Goal: Information Seeking & Learning: Learn about a topic

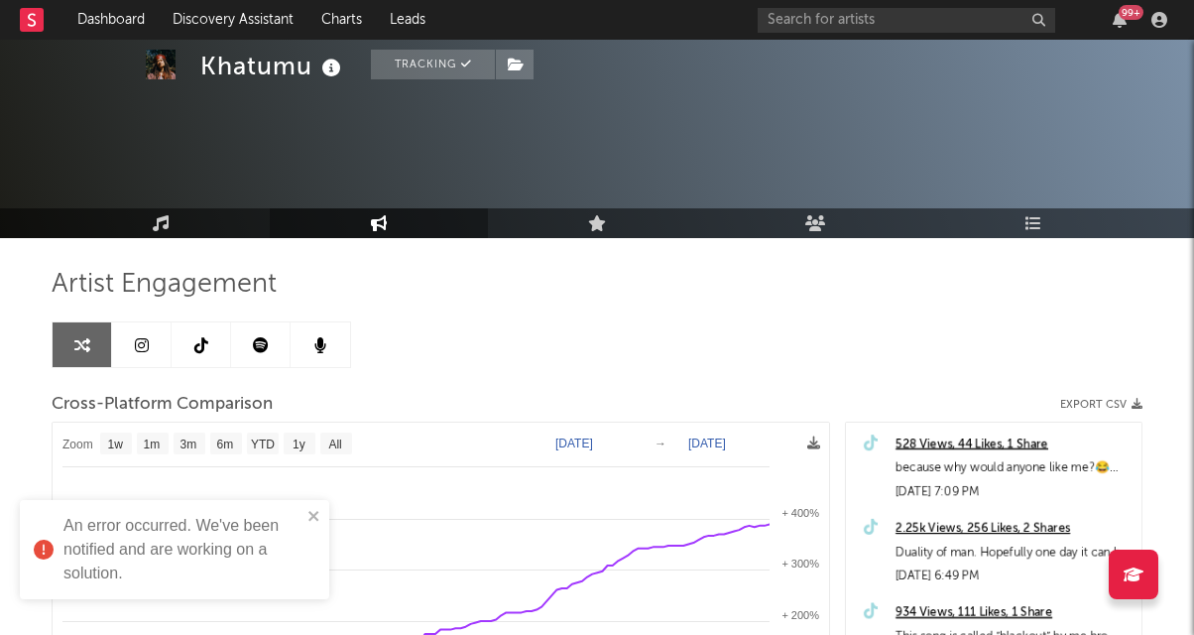
select select "1w"
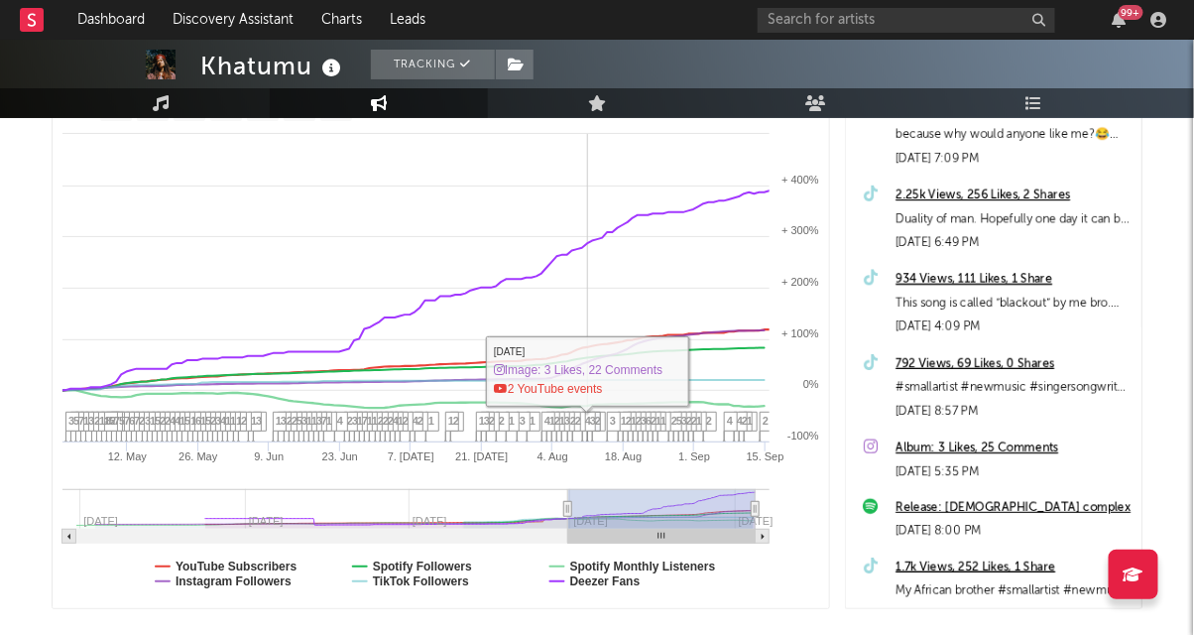
scroll to position [343, 0]
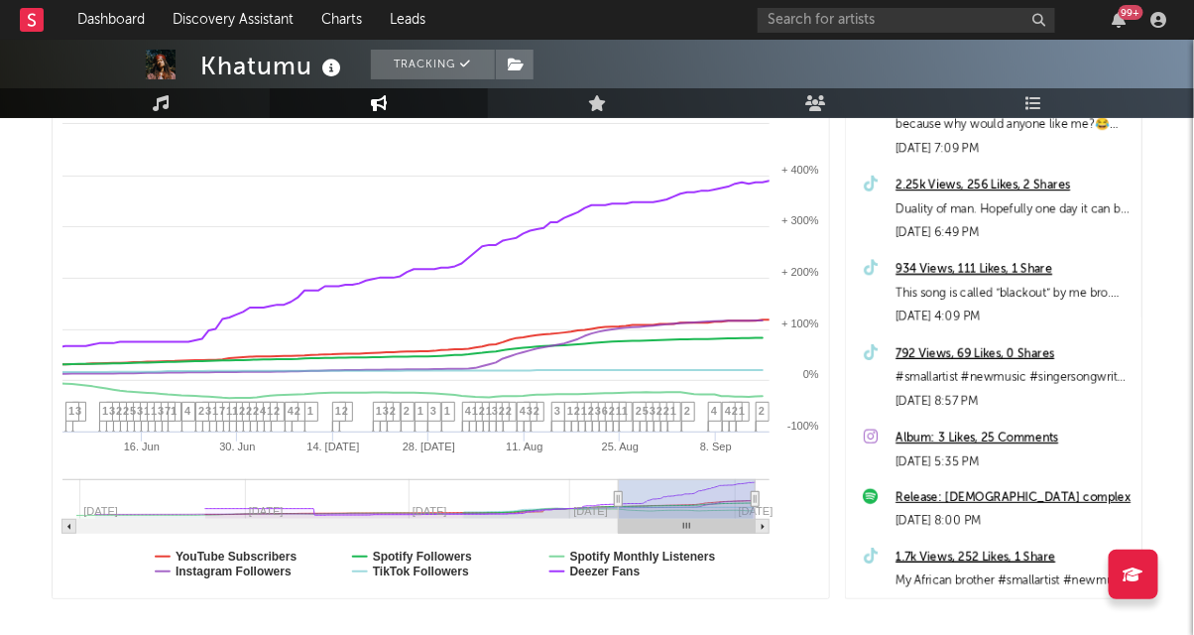
type input "[DATE]"
drag, startPoint x: 566, startPoint y: 497, endPoint x: 619, endPoint y: 497, distance: 52.6
click at [619, 497] on icon at bounding box center [619, 499] width 8 height 15
select select "1w"
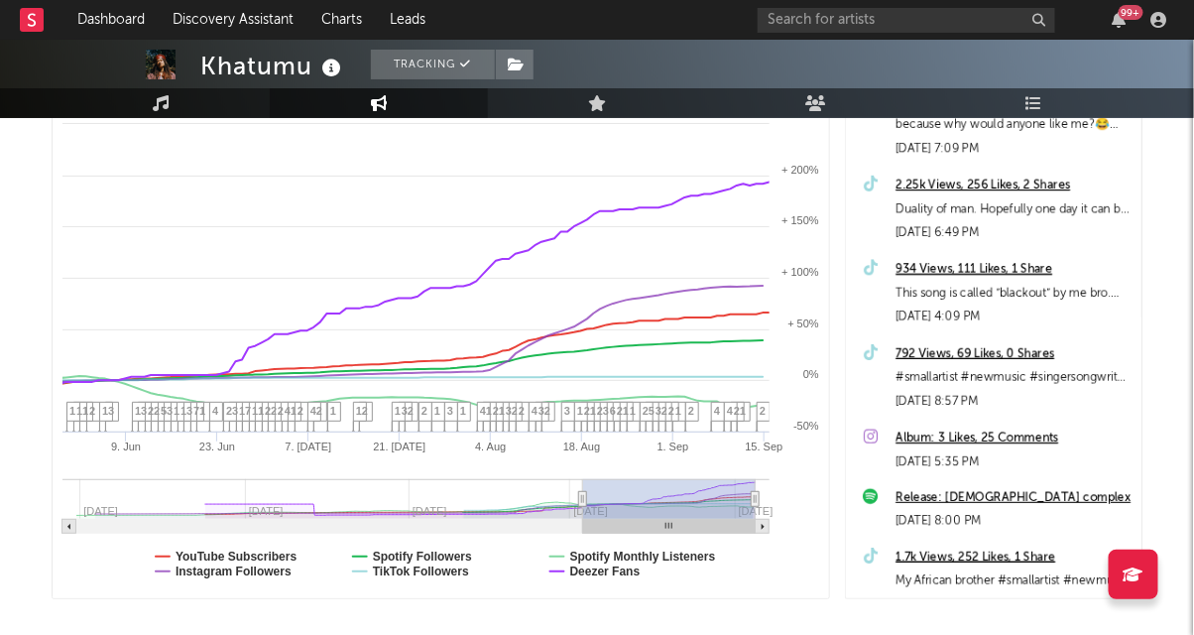
type input "[DATE]"
select select "6m"
drag, startPoint x: 619, startPoint y: 497, endPoint x: 431, endPoint y: 513, distance: 188.1
click at [432, 513] on g at bounding box center [415, 506] width 707 height 55
type input "[DATE]"
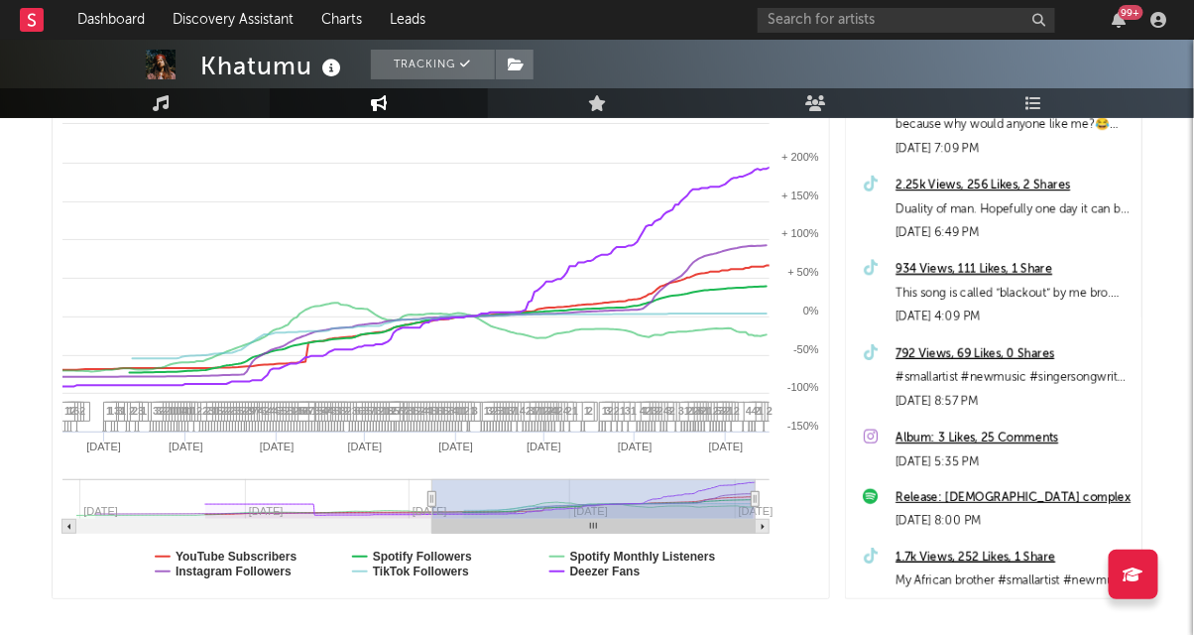
select select "1w"
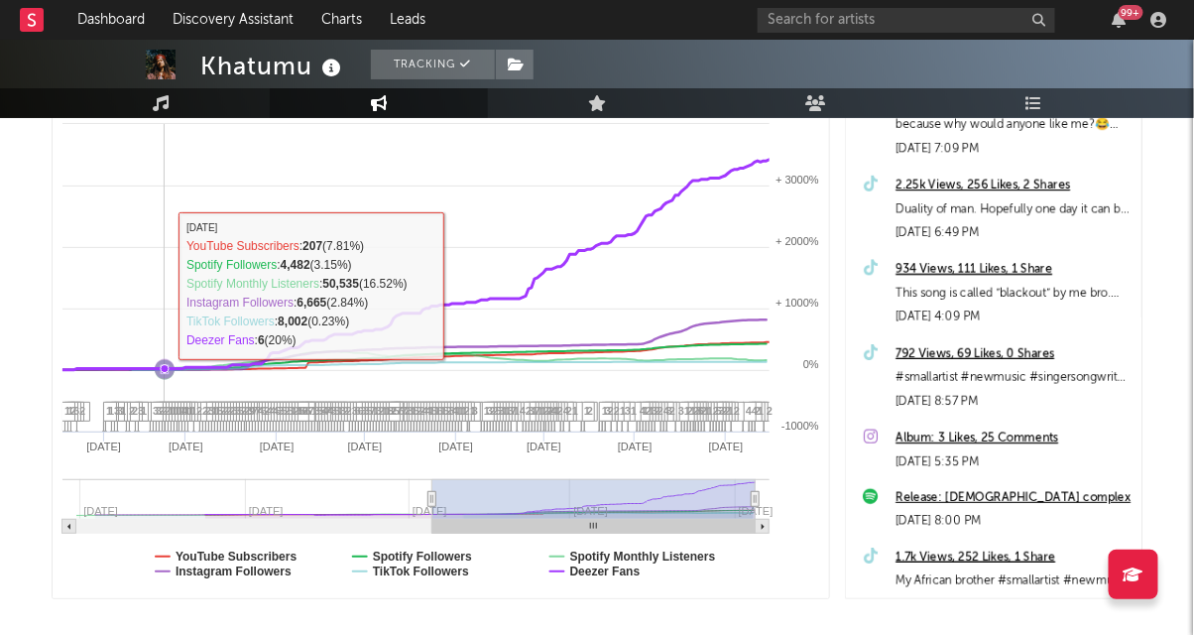
scroll to position [0, 0]
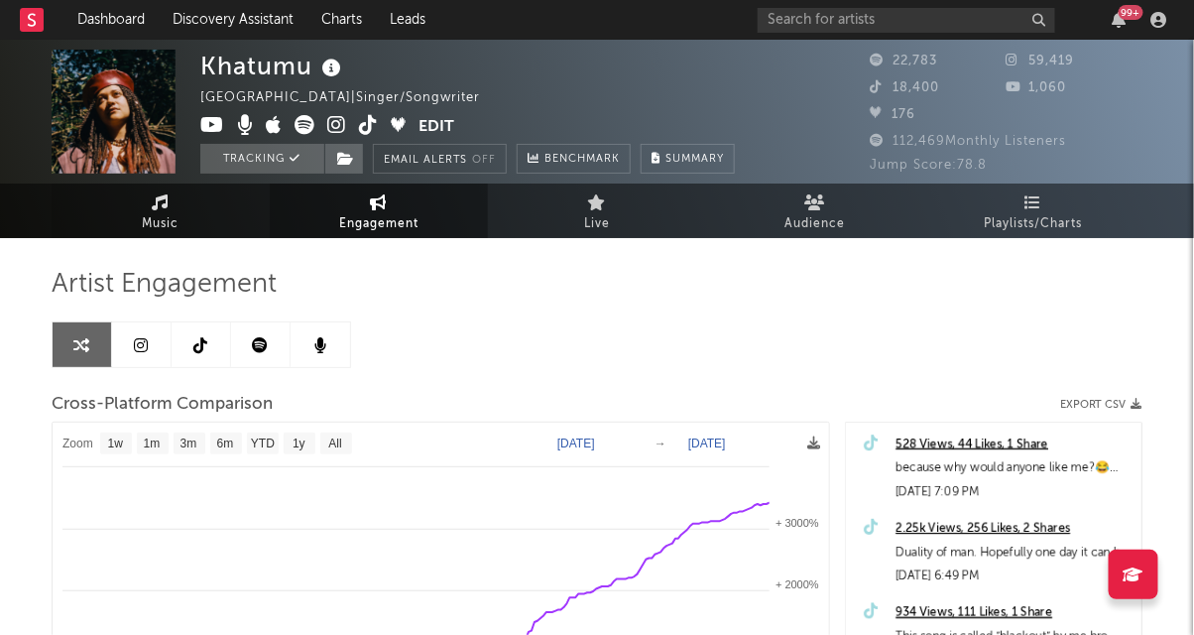
click at [162, 214] on span "Music" at bounding box center [161, 224] width 37 height 24
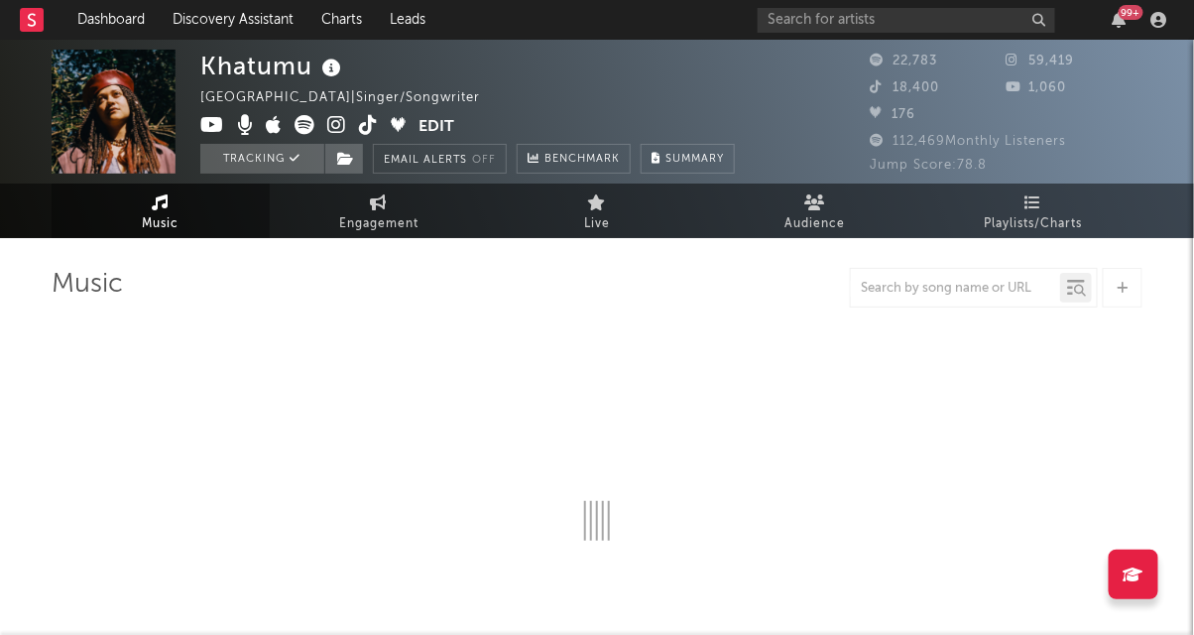
select select "6m"
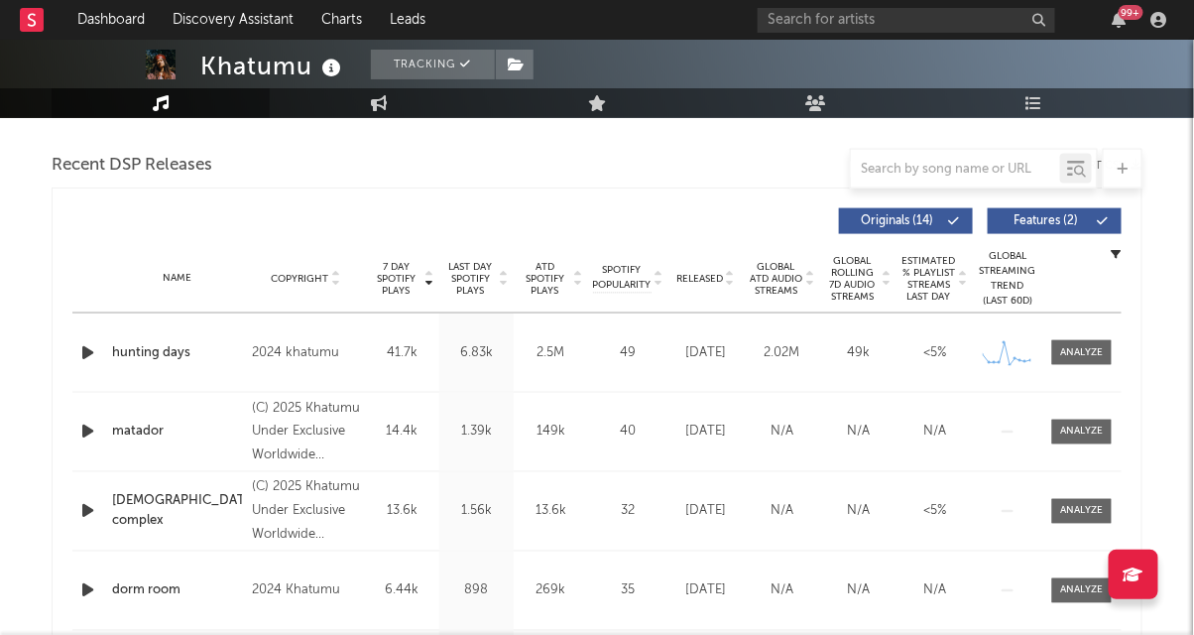
scroll to position [684, 0]
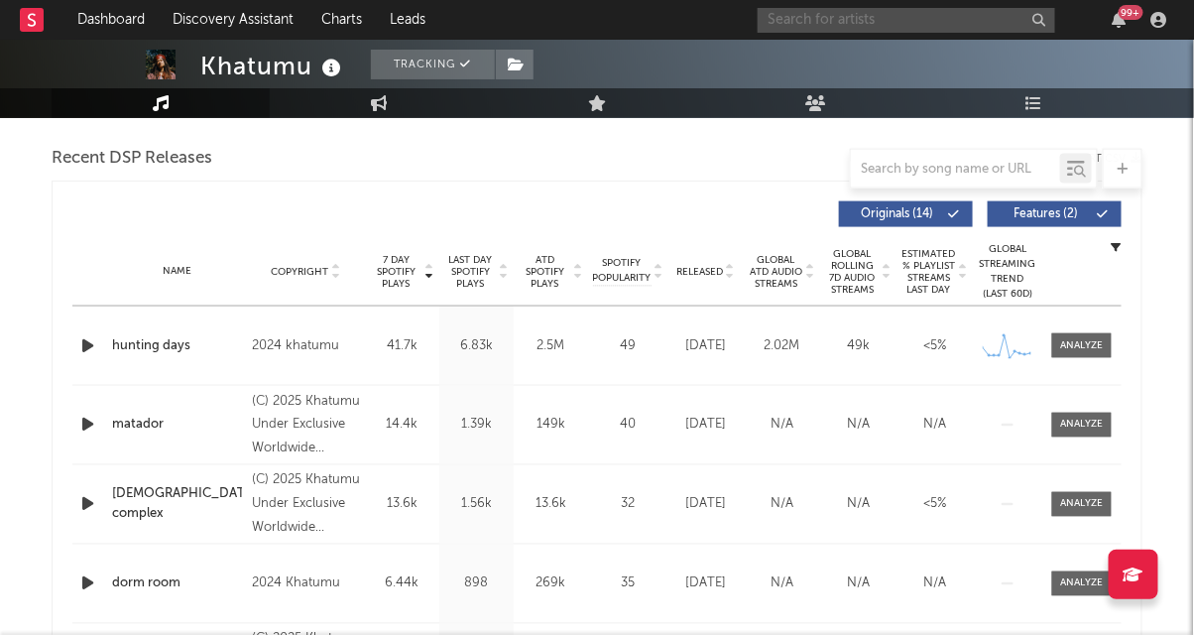
click at [902, 24] on input "text" at bounding box center [907, 20] width 298 height 25
type input "mother [PERSON_NAME]"
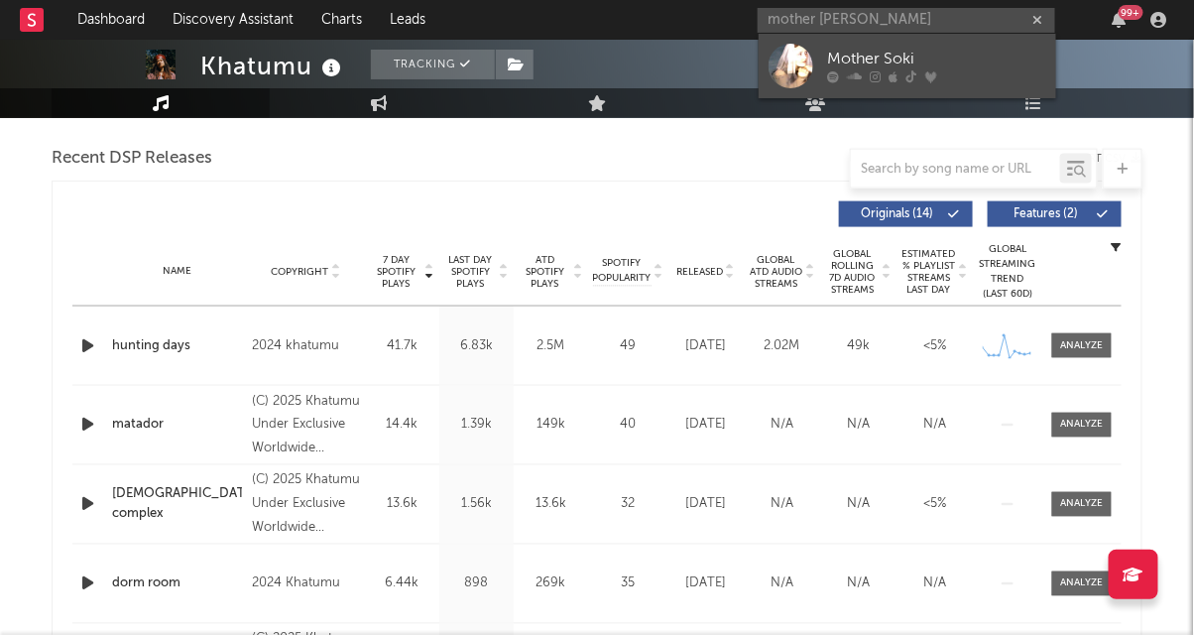
click at [881, 54] on div "Mother Soki" at bounding box center [937, 60] width 218 height 24
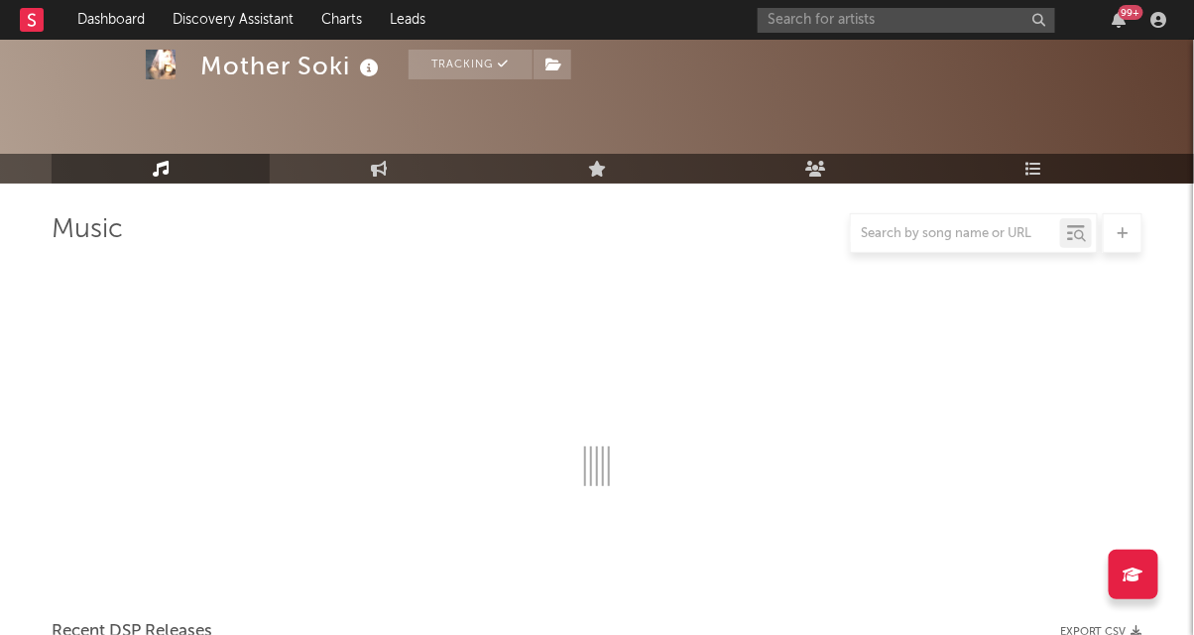
scroll to position [684, 0]
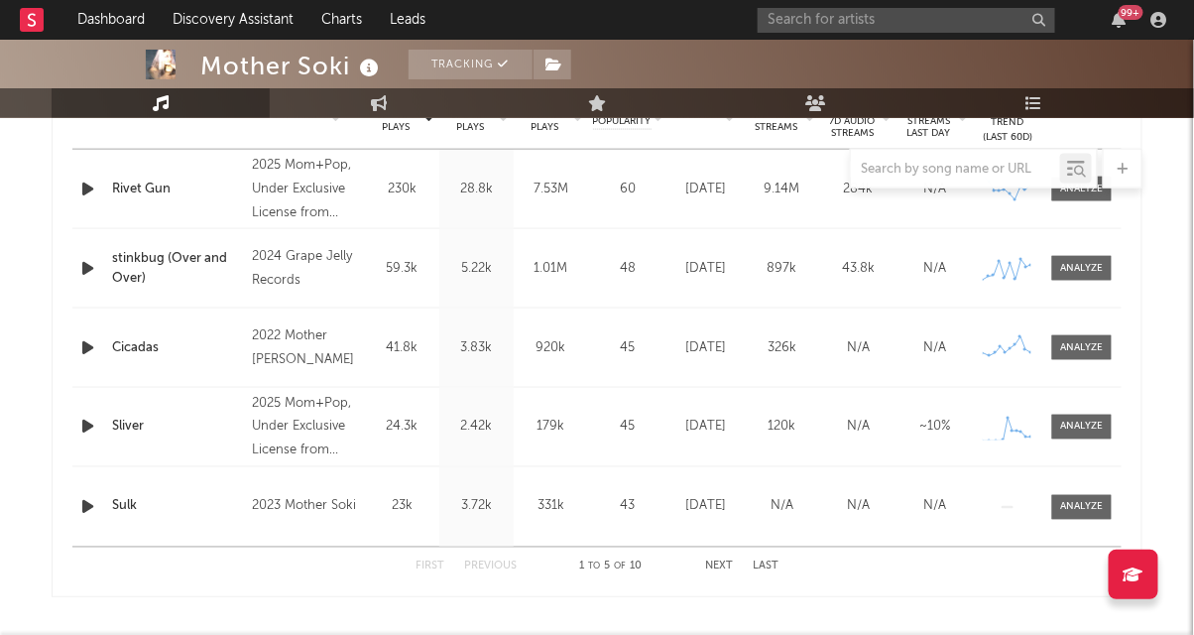
select select "1w"
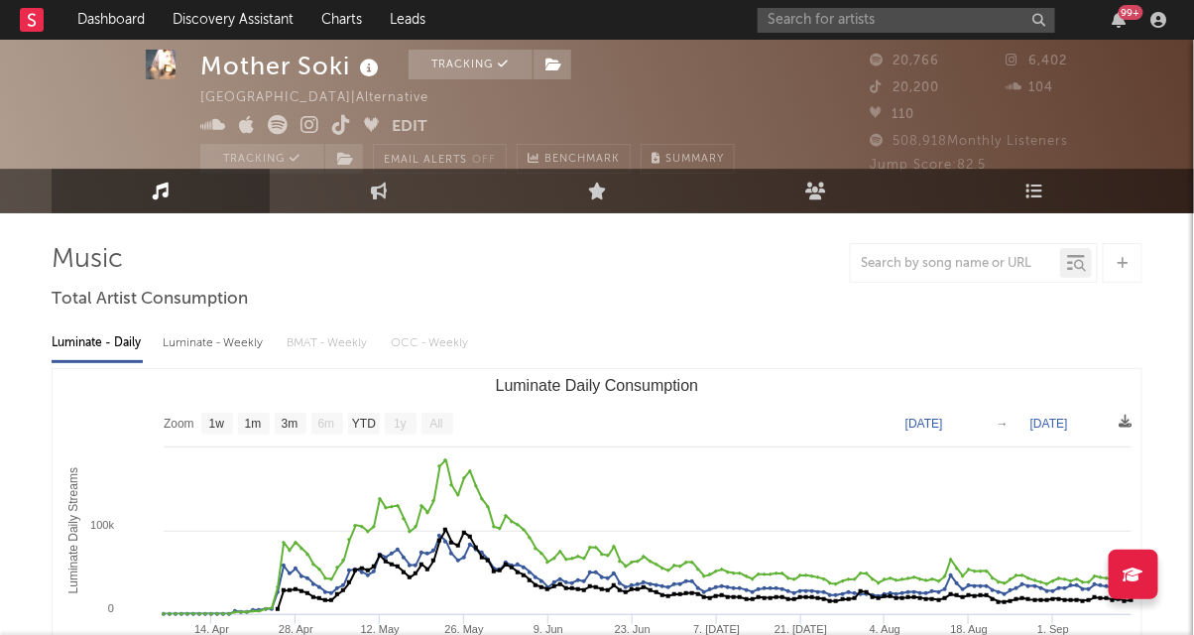
scroll to position [0, 0]
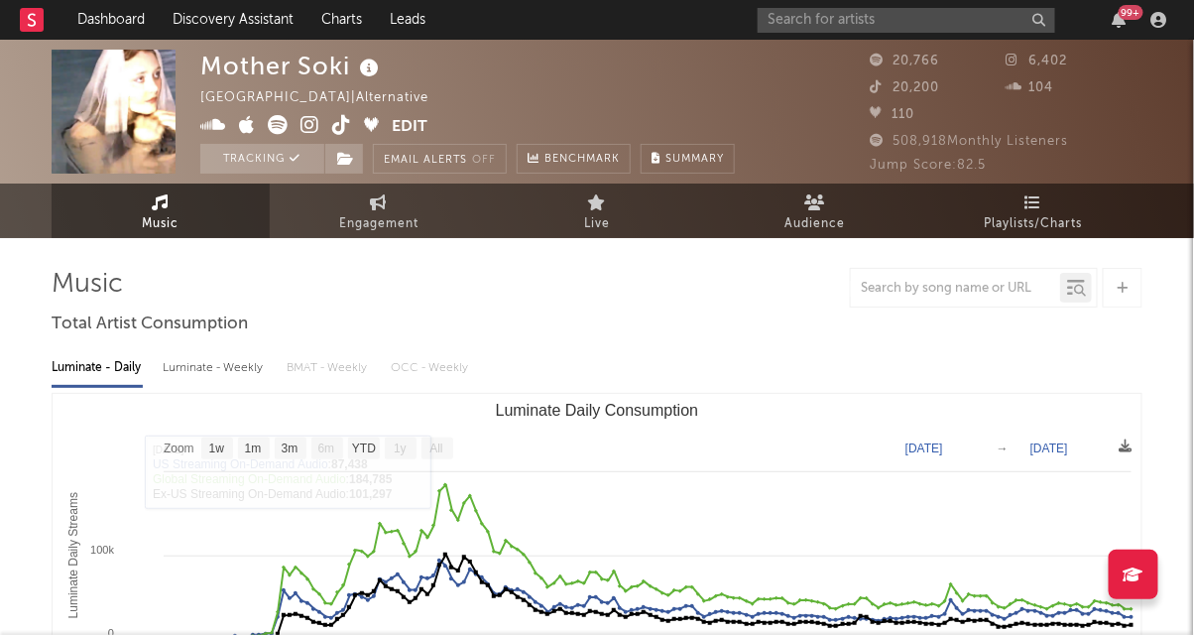
click at [341, 130] on icon at bounding box center [341, 125] width 19 height 20
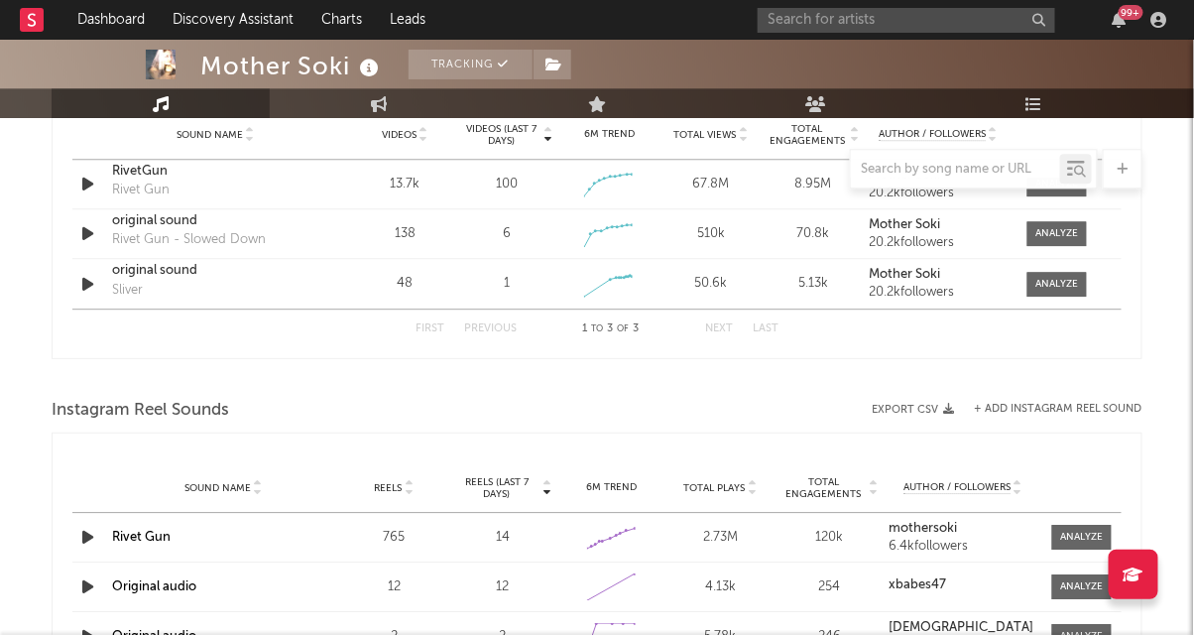
scroll to position [1379, 0]
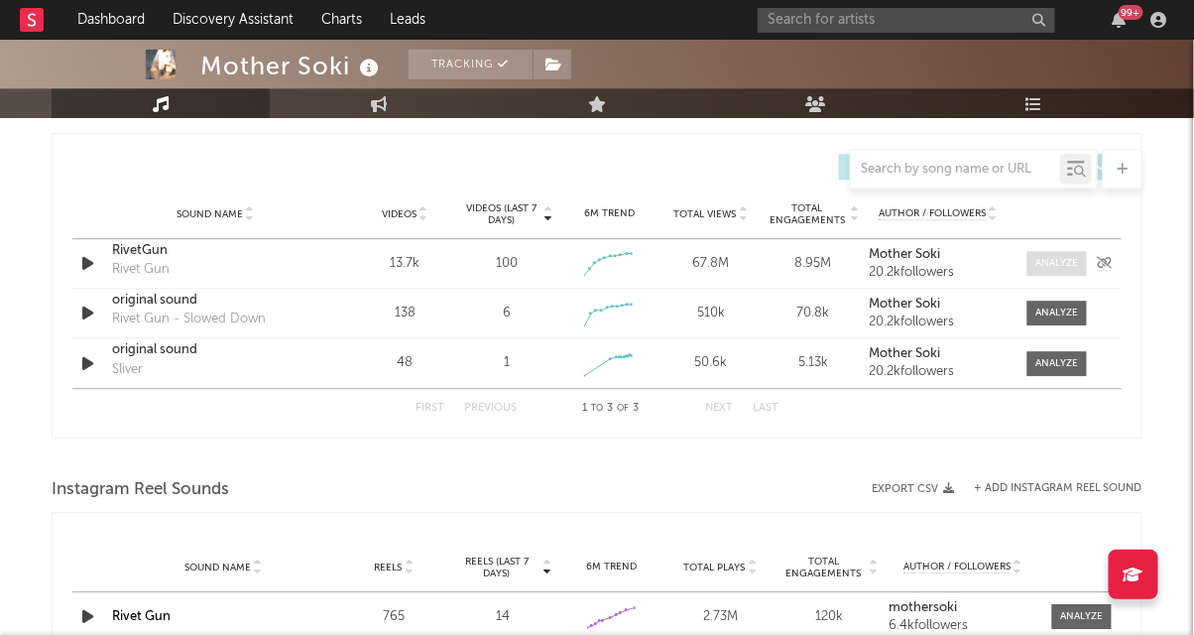
click at [1041, 258] on div at bounding box center [1057, 263] width 43 height 15
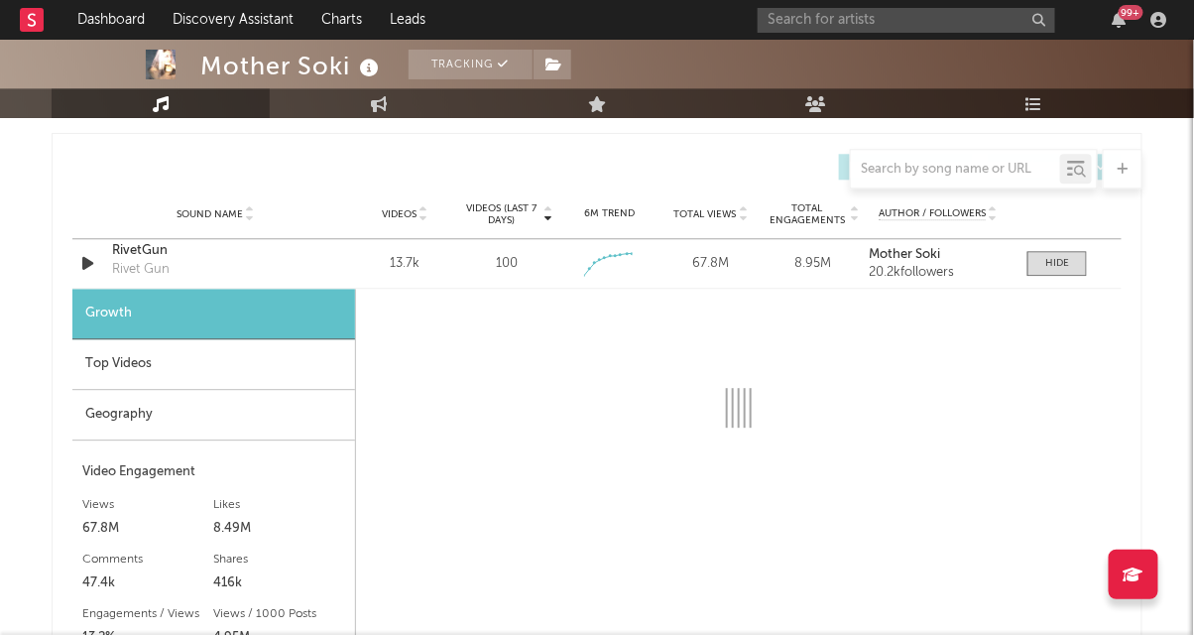
select select "1w"
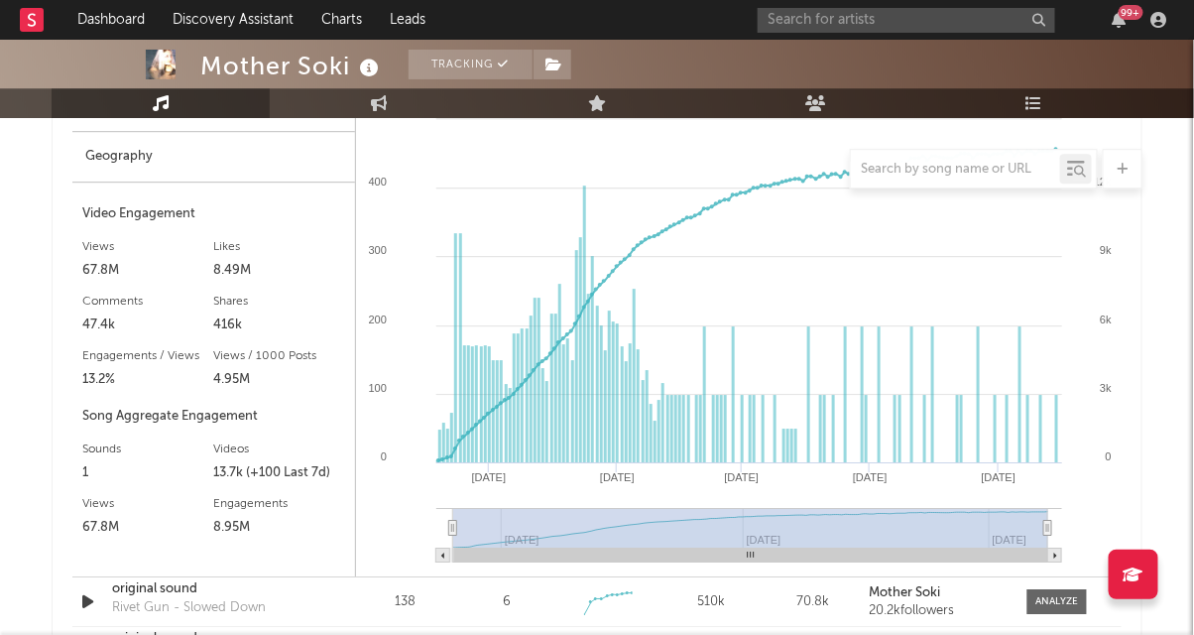
scroll to position [1626, 0]
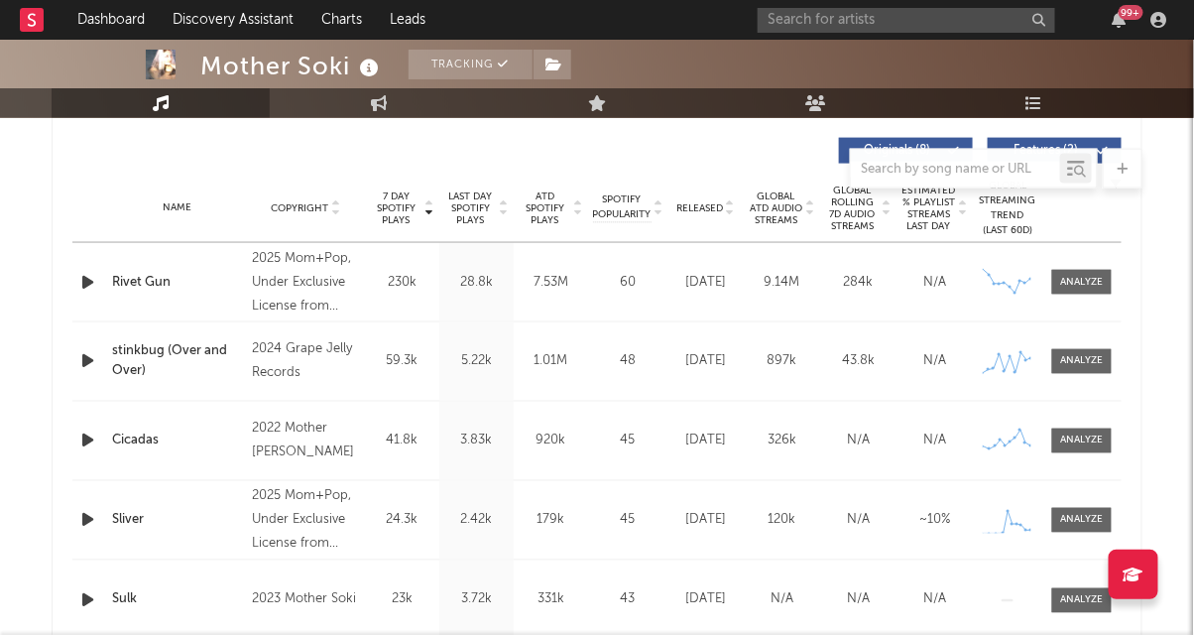
click at [457, 462] on div "Last Day Spotify Plays 3.83k" at bounding box center [476, 441] width 74 height 78
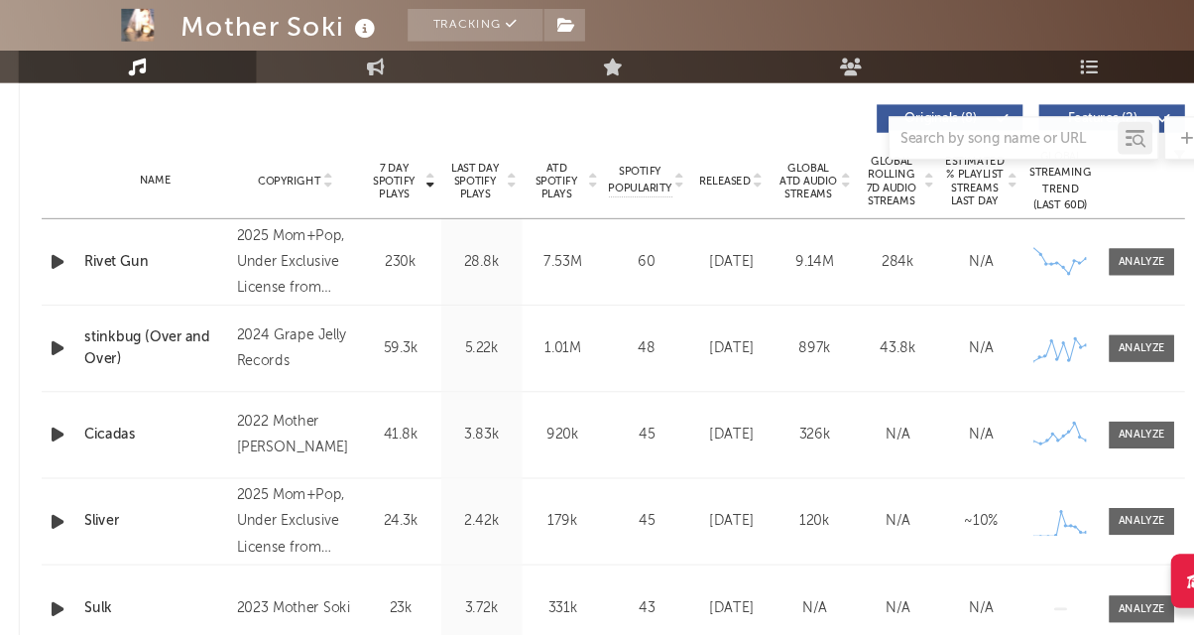
click at [456, 463] on div "Last Day Spotify Plays 3.83k" at bounding box center [476, 441] width 74 height 78
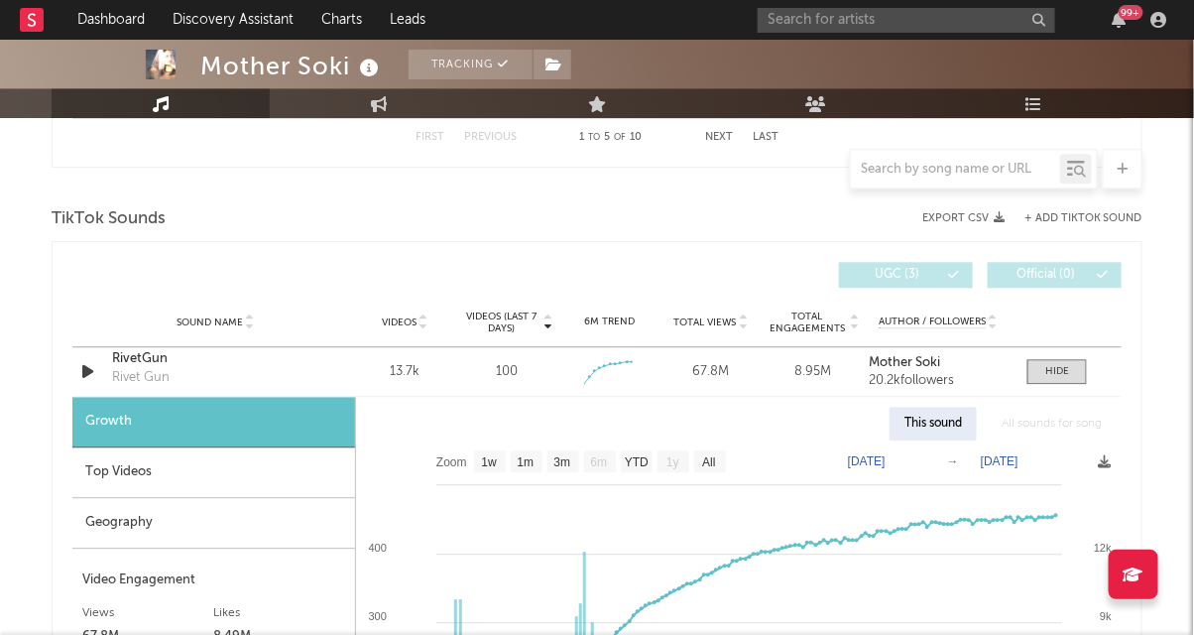
scroll to position [1272, 0]
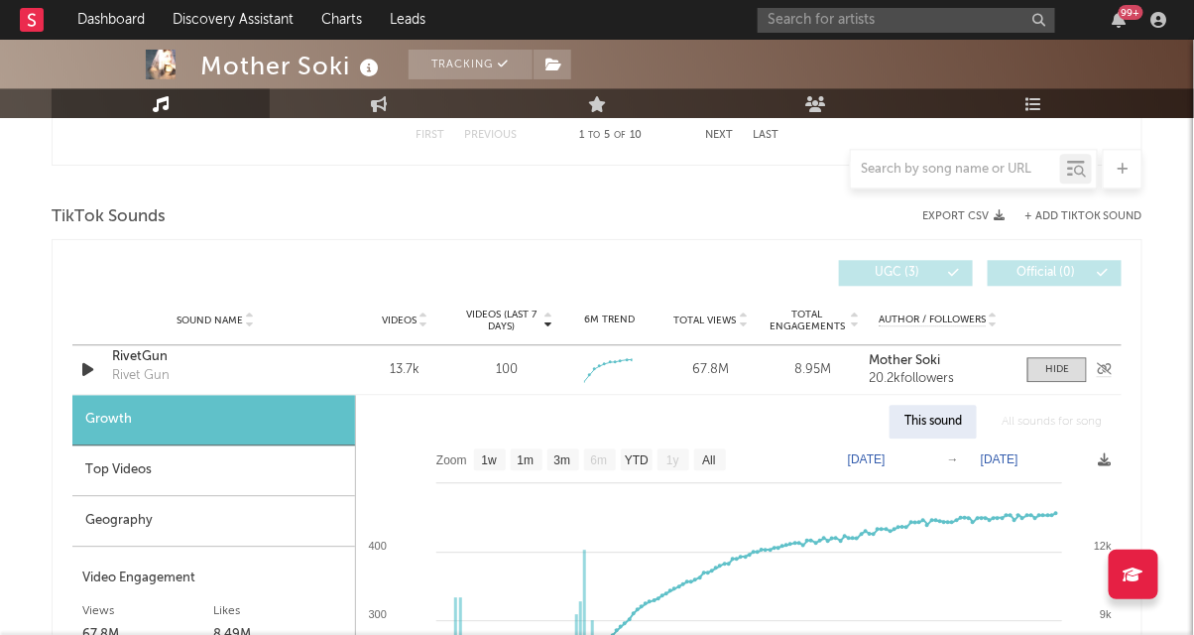
click at [155, 349] on div "RivetGun" at bounding box center [215, 357] width 207 height 20
